Goal: Information Seeking & Learning: Learn about a topic

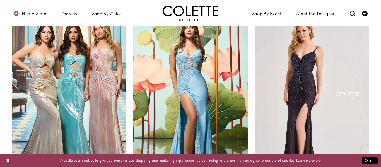
scroll to position [486, 0]
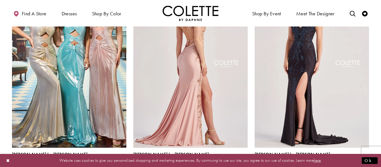
click at [226, 60] on img "Visit Colette by Daphne Style No. CL8535 Page" at bounding box center [190, 65] width 114 height 166
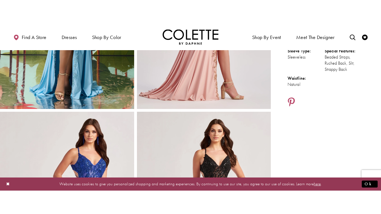
scroll to position [211, 0]
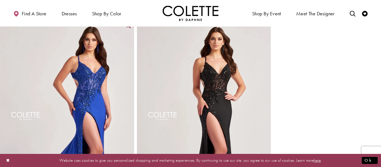
click at [123, 105] on img "Full size Style CL8535 Colette by Daphne #2 Royal Blue frontface vertical pictu…" at bounding box center [67, 120] width 134 height 201
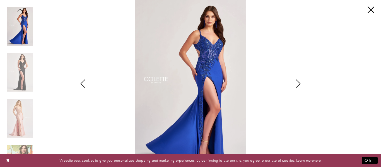
click at [295, 82] on icon "Style CL8535 Colette by Daphne Views dialog" at bounding box center [298, 84] width 14 height 8
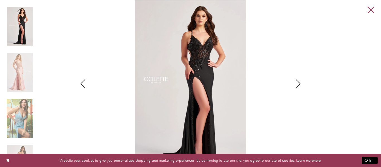
click at [371, 10] on link "Close" at bounding box center [371, 10] width 7 height 7
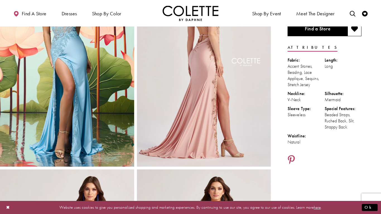
scroll to position [61, 0]
